Goal: Use online tool/utility

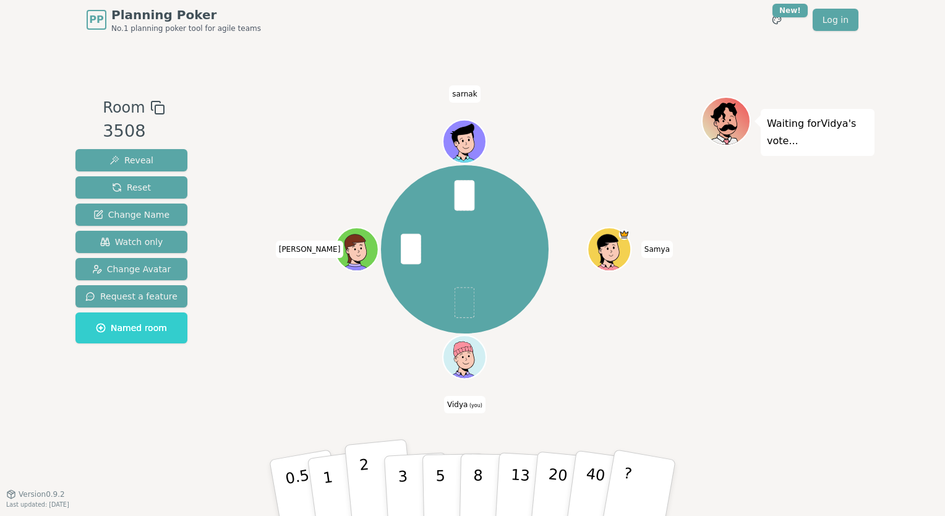
click at [376, 490] on button "2" at bounding box center [379, 488] width 70 height 98
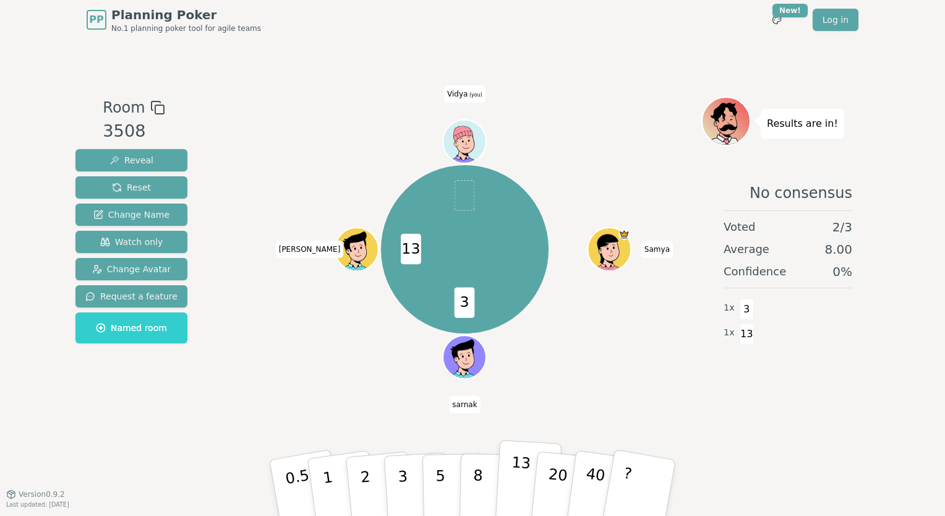
click at [509, 474] on button "13" at bounding box center [528, 488] width 67 height 96
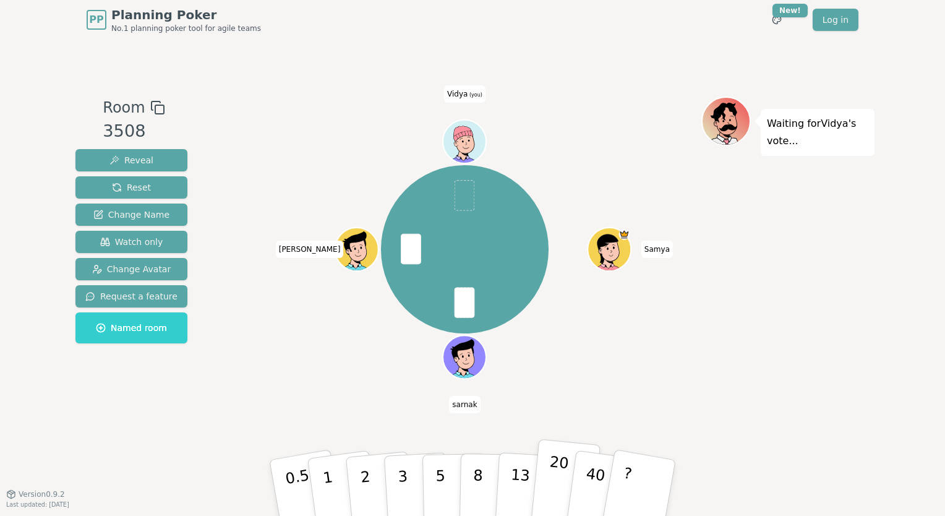
click at [547, 481] on p "20" at bounding box center [556, 487] width 25 height 68
click at [516, 488] on p "13" at bounding box center [519, 487] width 23 height 68
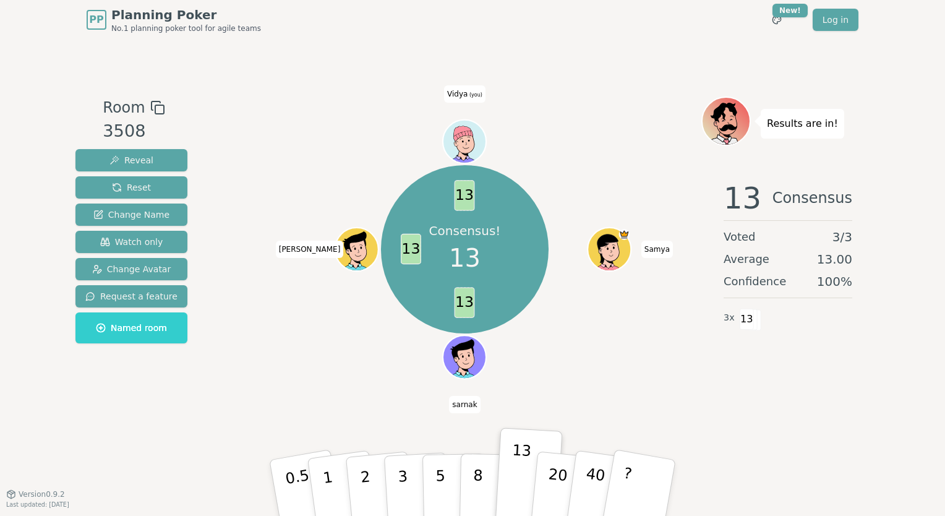
click at [643, 309] on div "Consensus! 13 13 13 13 Samya sarnak Apratim Vidya (you)" at bounding box center [464, 249] width 473 height 261
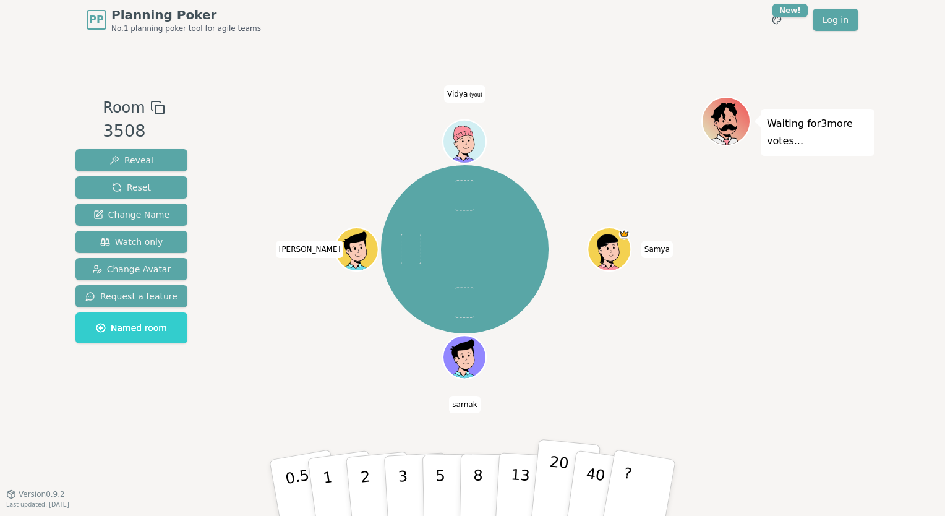
click at [550, 467] on p "20" at bounding box center [556, 487] width 25 height 68
click at [543, 483] on button "20" at bounding box center [565, 488] width 70 height 98
